Goal: Check status: Check status

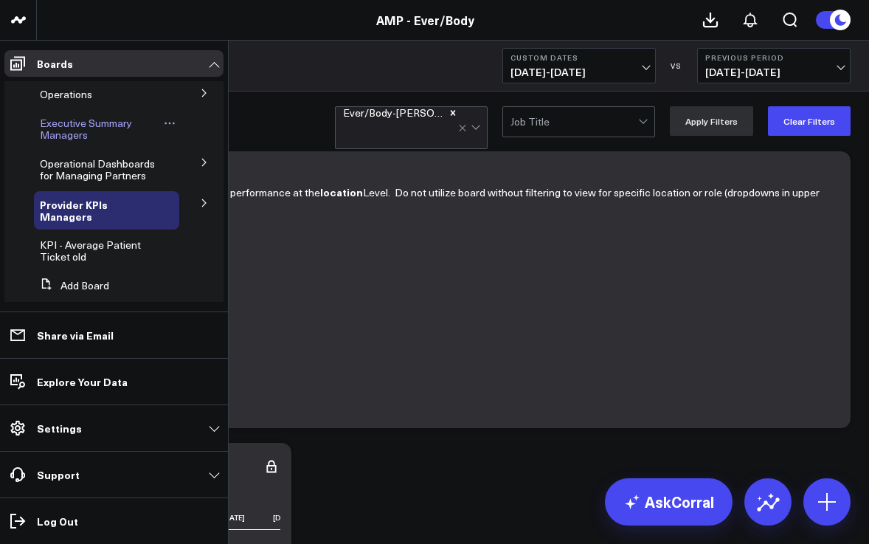
click at [62, 129] on span "Executive Summary Managers" at bounding box center [86, 129] width 92 height 26
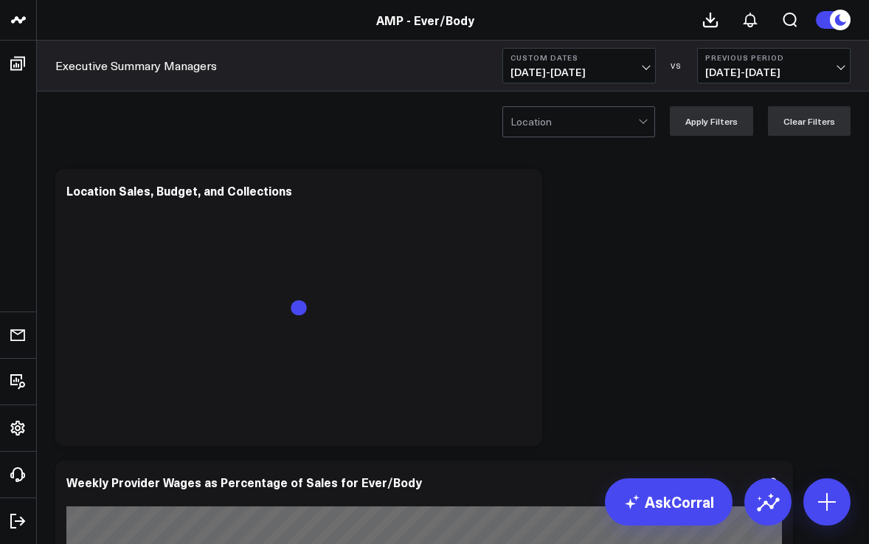
click at [645, 72] on span "[DATE] - [DATE]" at bounding box center [578, 72] width 137 height 12
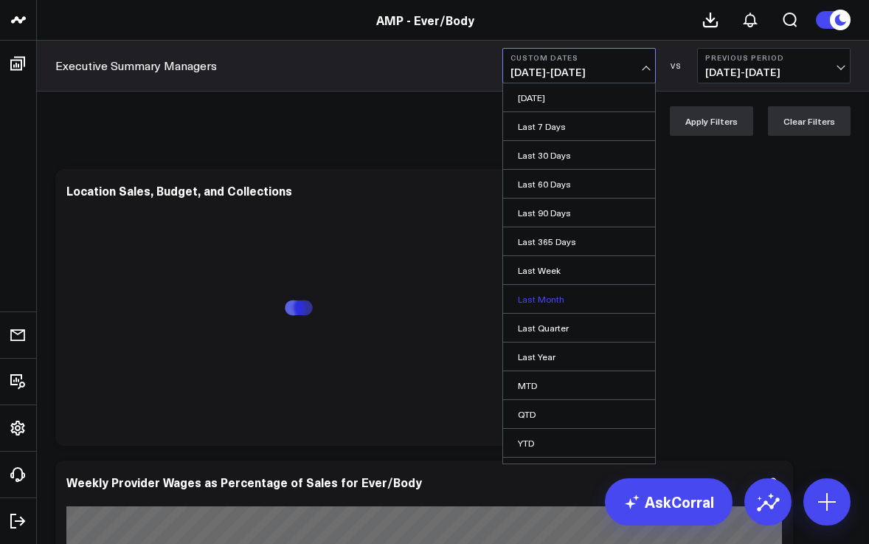
scroll to position [22, 0]
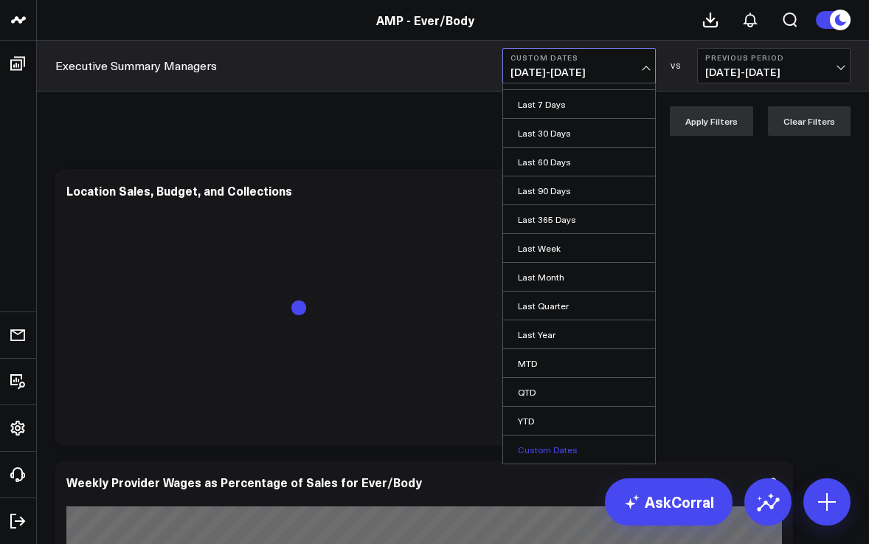
click at [540, 446] on link "Custom Dates" at bounding box center [579, 449] width 152 height 28
select select "8"
select select "2025"
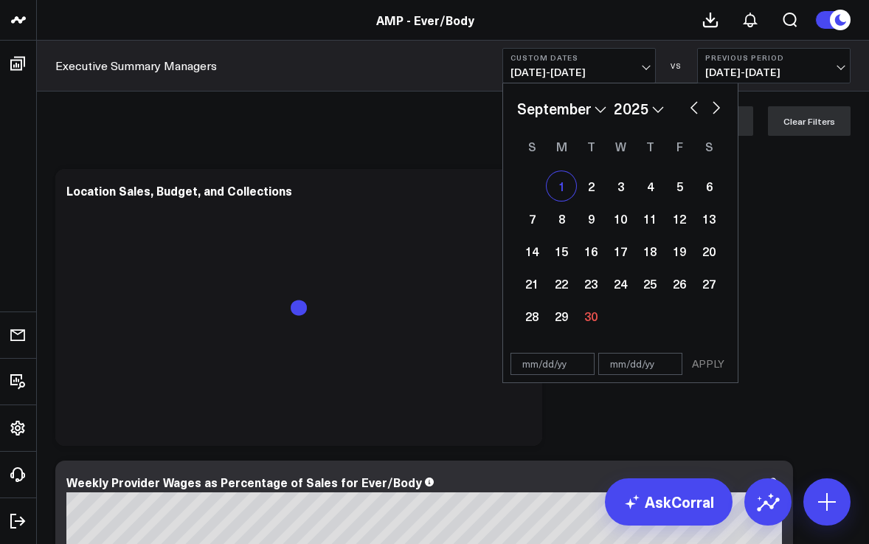
click at [558, 183] on div "1" at bounding box center [562, 186] width 30 height 30
type input "[DATE]"
select select "8"
select select "2025"
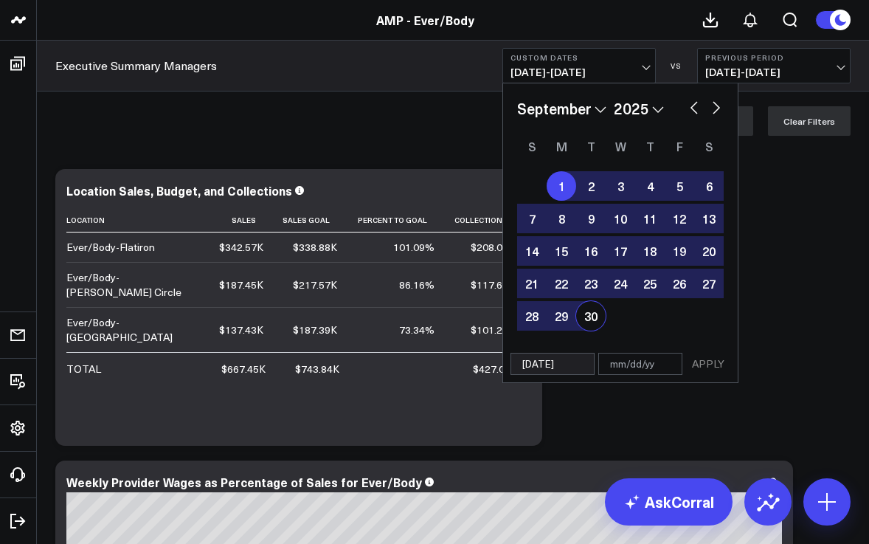
click at [589, 317] on div "30" at bounding box center [591, 316] width 30 height 30
type input "[DATE]"
select select "8"
select select "2025"
click at [706, 364] on button "APPLY" at bounding box center [708, 364] width 44 height 22
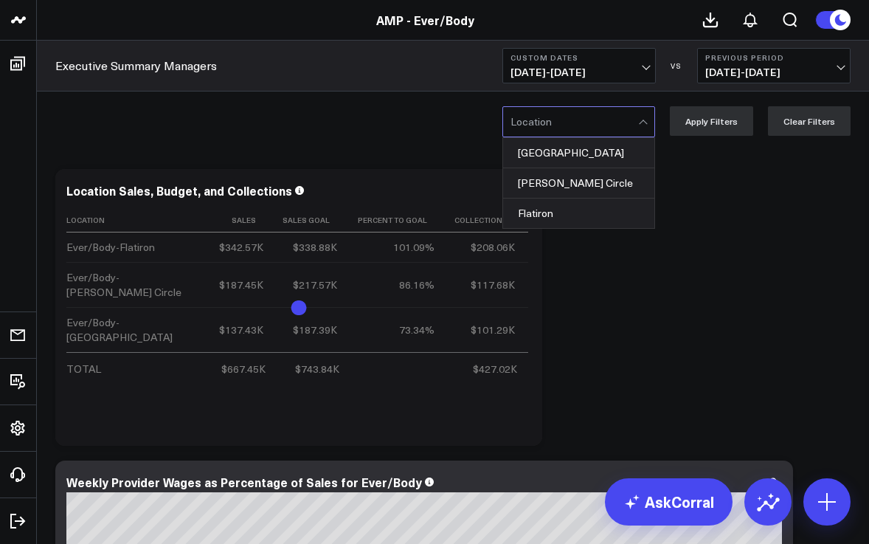
click at [645, 124] on div at bounding box center [644, 122] width 13 height 30
click at [605, 187] on div "[PERSON_NAME] Circle" at bounding box center [578, 183] width 151 height 30
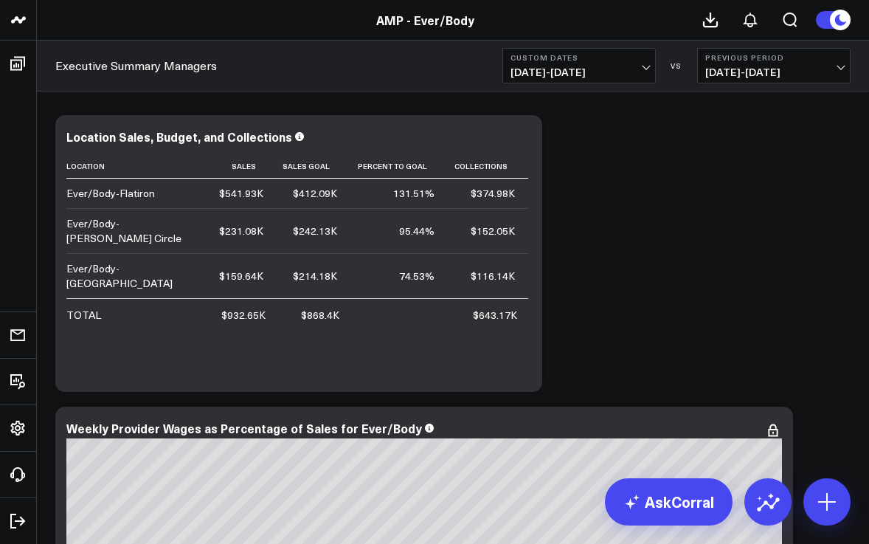
scroll to position [52, 0]
